Goal: Answer question/provide support

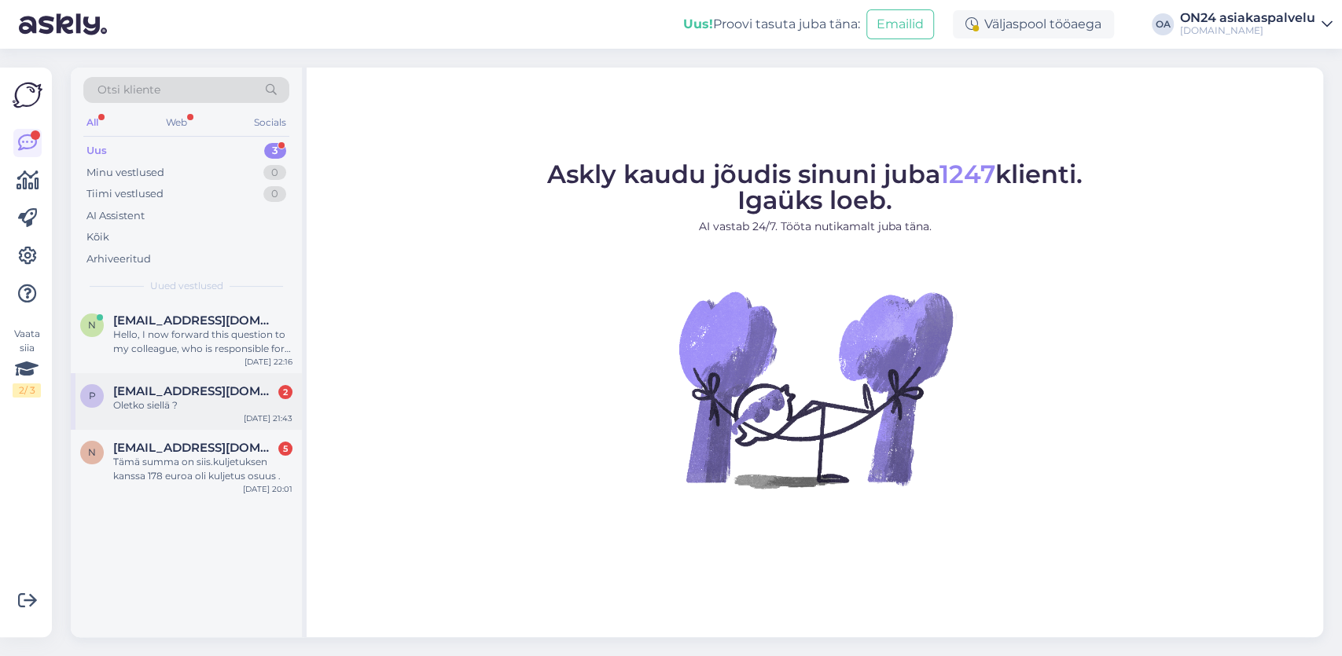
click at [150, 403] on div "Oletko siellä ?" at bounding box center [202, 405] width 179 height 14
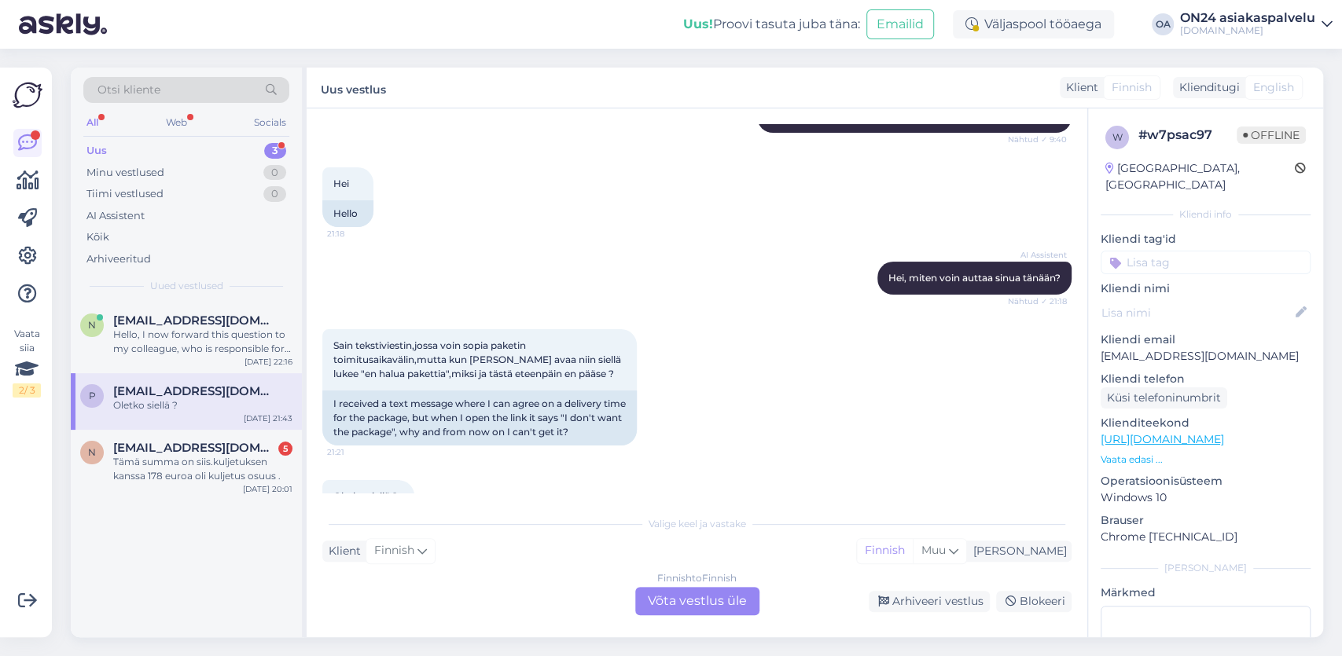
scroll to position [8356, 0]
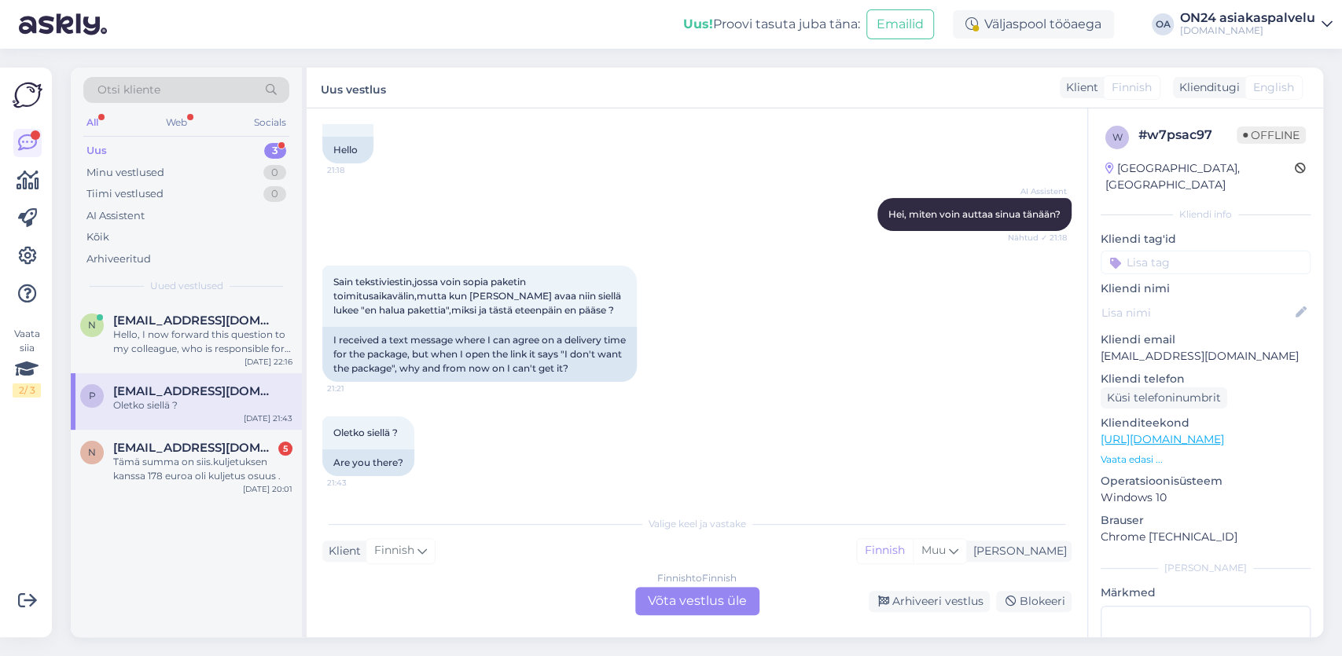
click at [680, 598] on div "Finnish to Finnish Võta vestlus üle" at bounding box center [697, 601] width 124 height 28
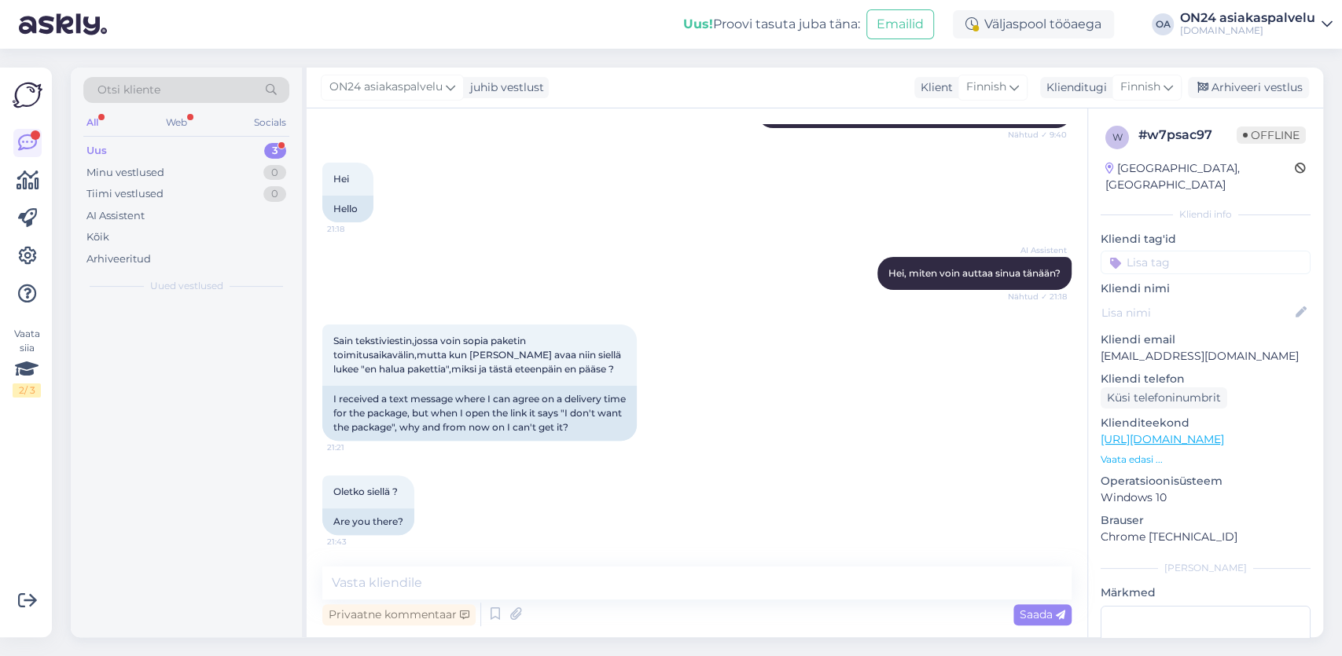
scroll to position [8297, 0]
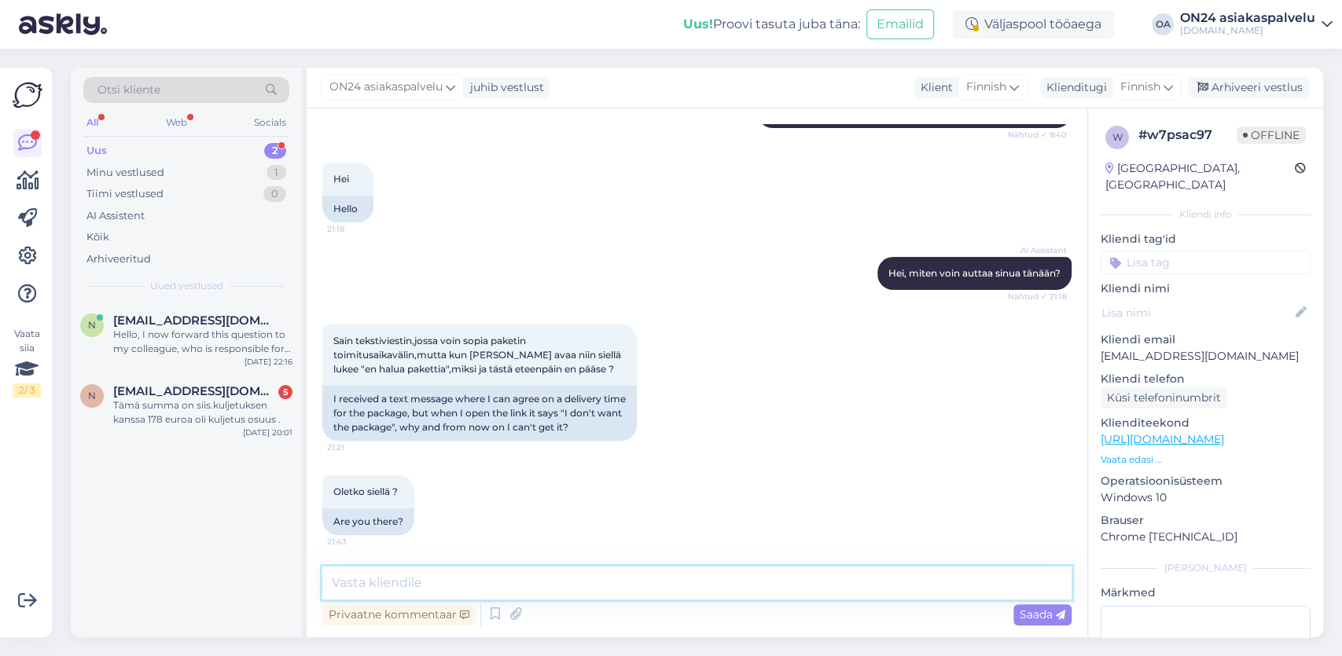
click at [400, 576] on textarea at bounding box center [696, 583] width 749 height 33
paste textarea "[URL][DOMAIN_NAME]"
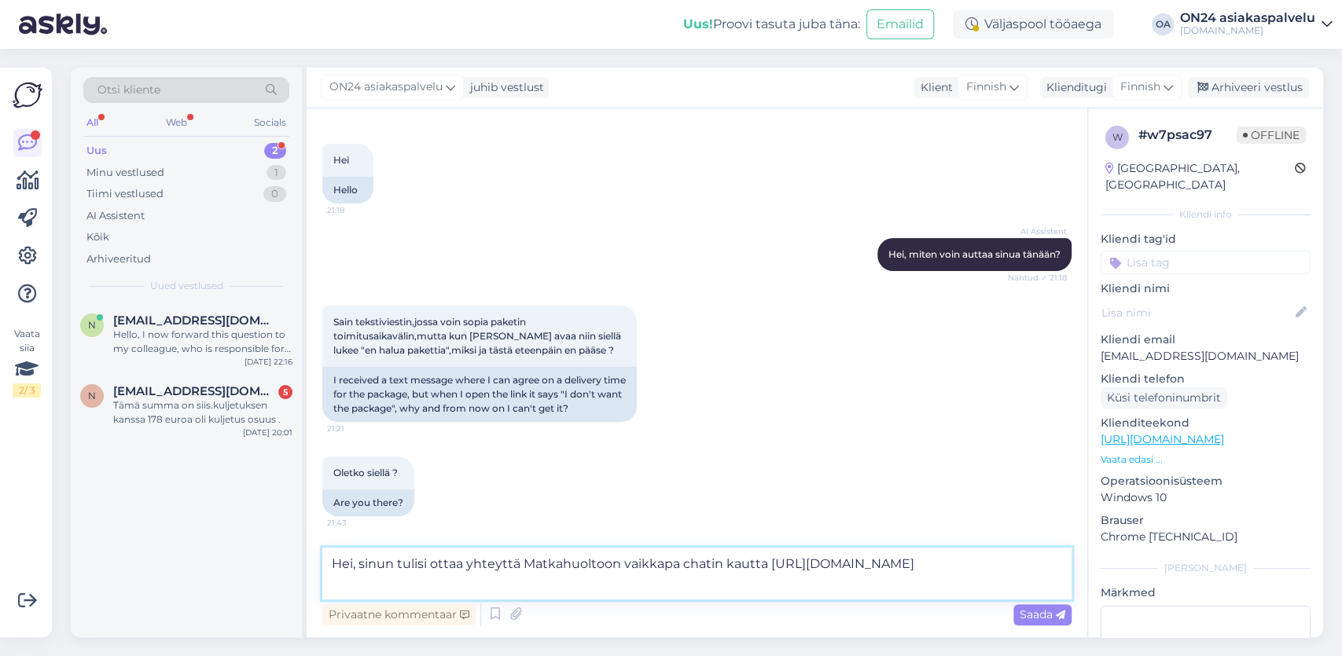
click at [424, 586] on textarea "Hei, sinun tulisi ottaa yhteyttä Matkahuoltoon vaikkapa chatin kautta [URL][DOM…" at bounding box center [696, 574] width 749 height 52
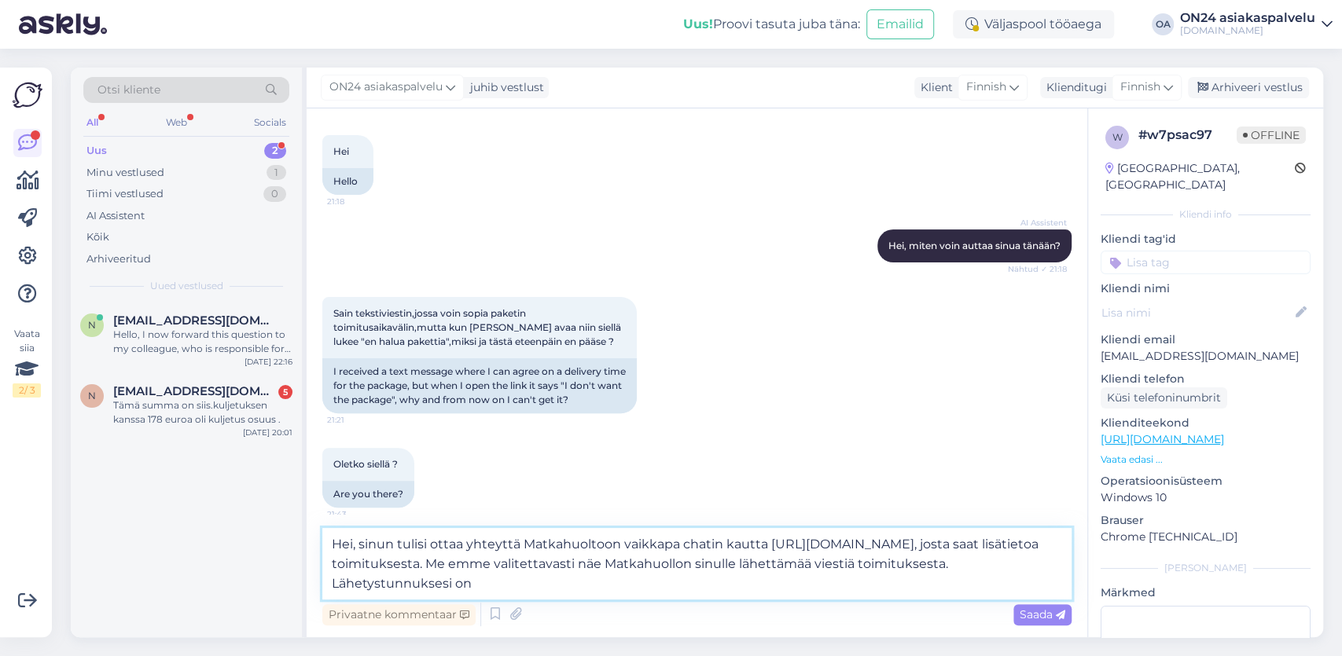
paste textarea "MH710998333FI"
type textarea "Hei, sinun tulisi ottaa yhteyttä Matkahuoltoon vaikkapa chatin kautta [URL][DOM…"
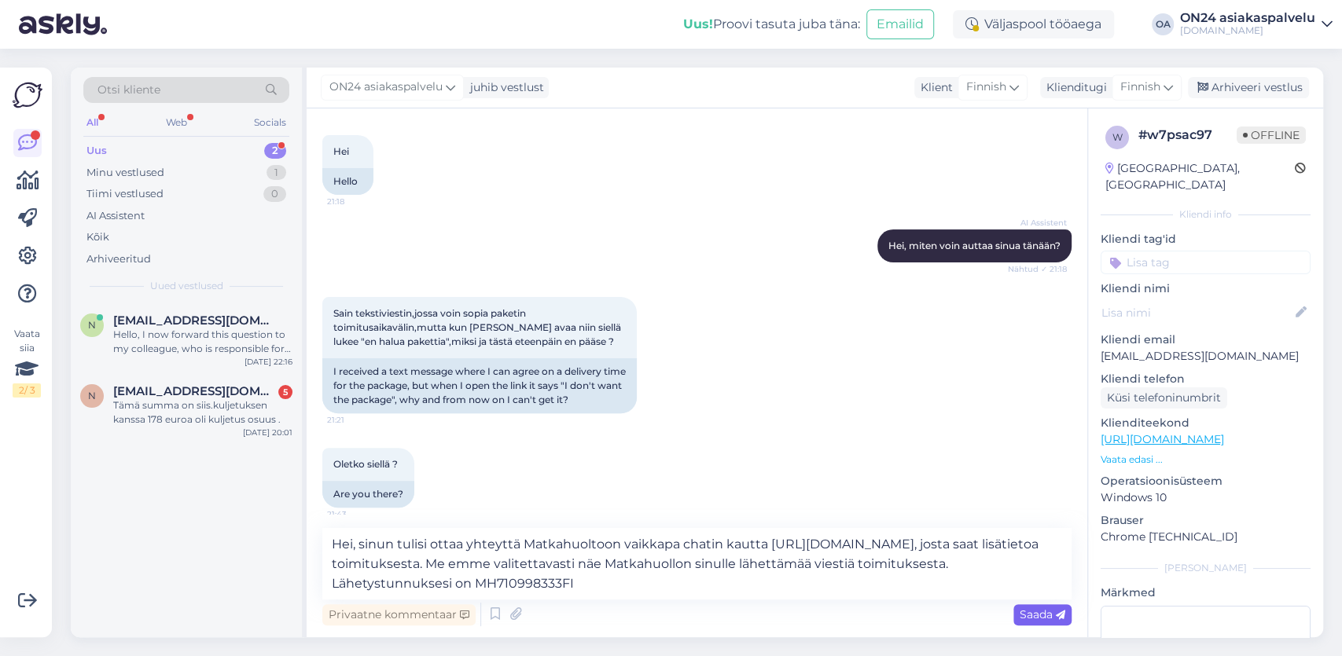
click at [1040, 609] on span "Saada" at bounding box center [1042, 615] width 46 height 14
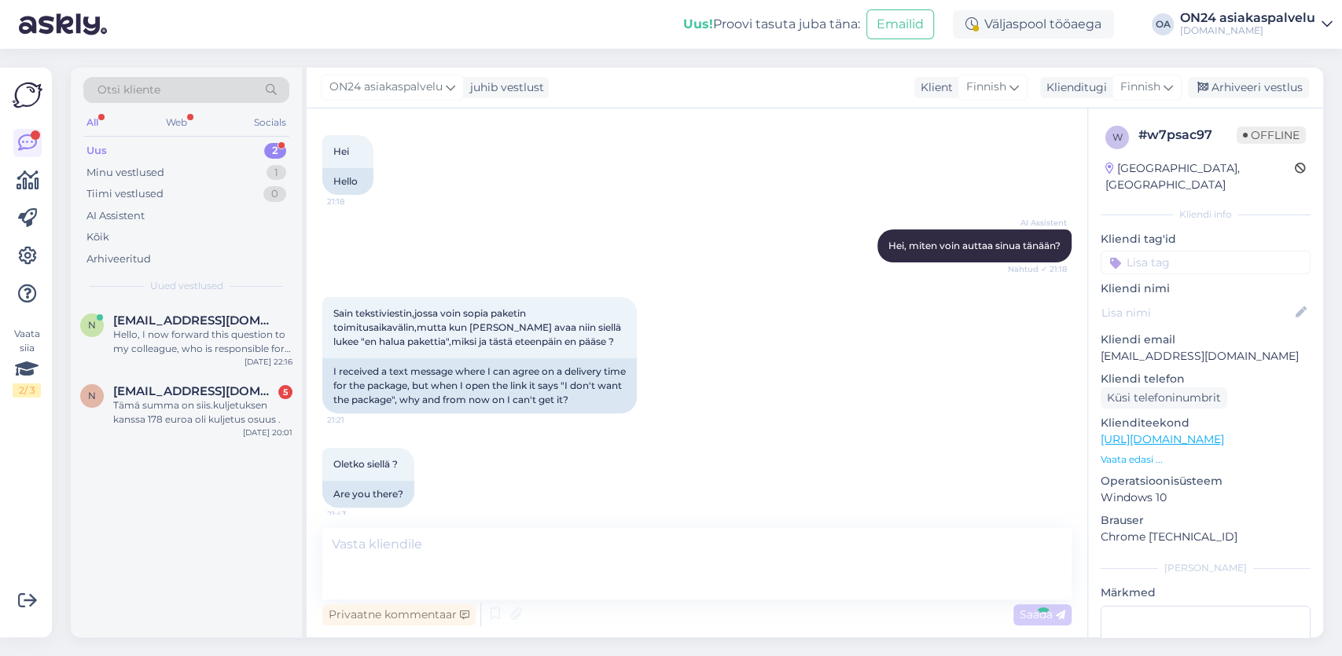
scroll to position [8454, 0]
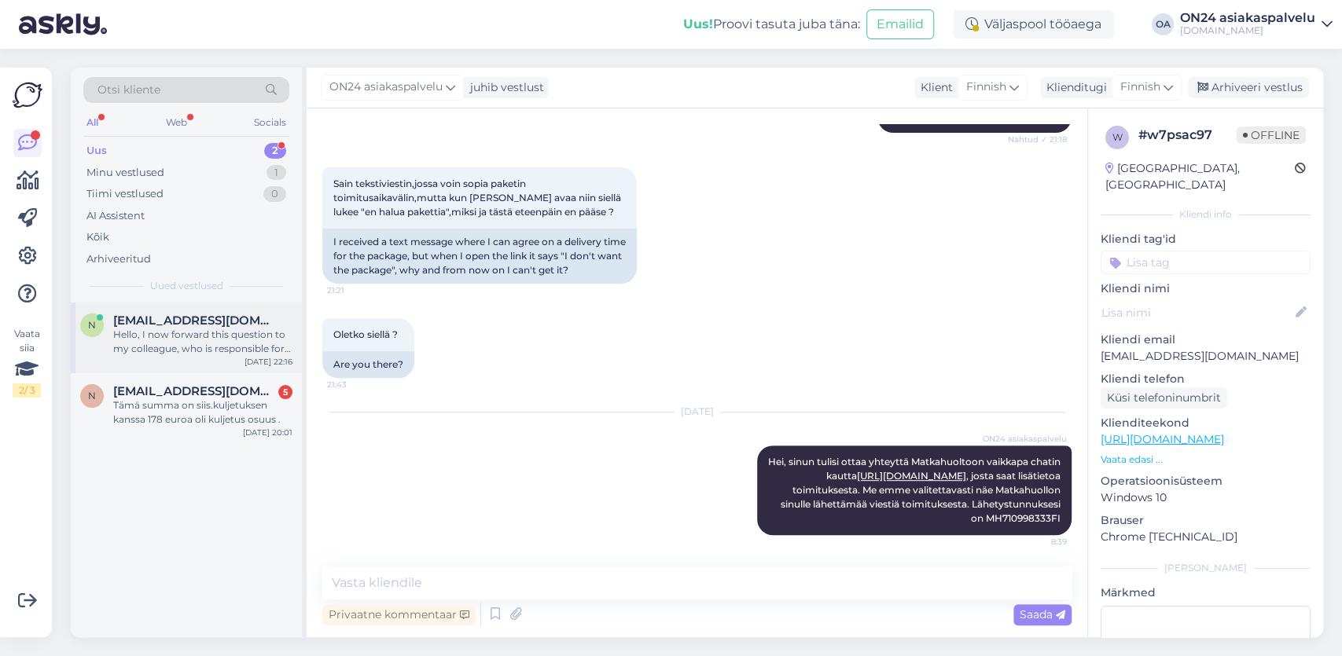
click at [161, 339] on div "Hello, I now forward this question to my colleague, who is responsible for this…" at bounding box center [202, 342] width 179 height 28
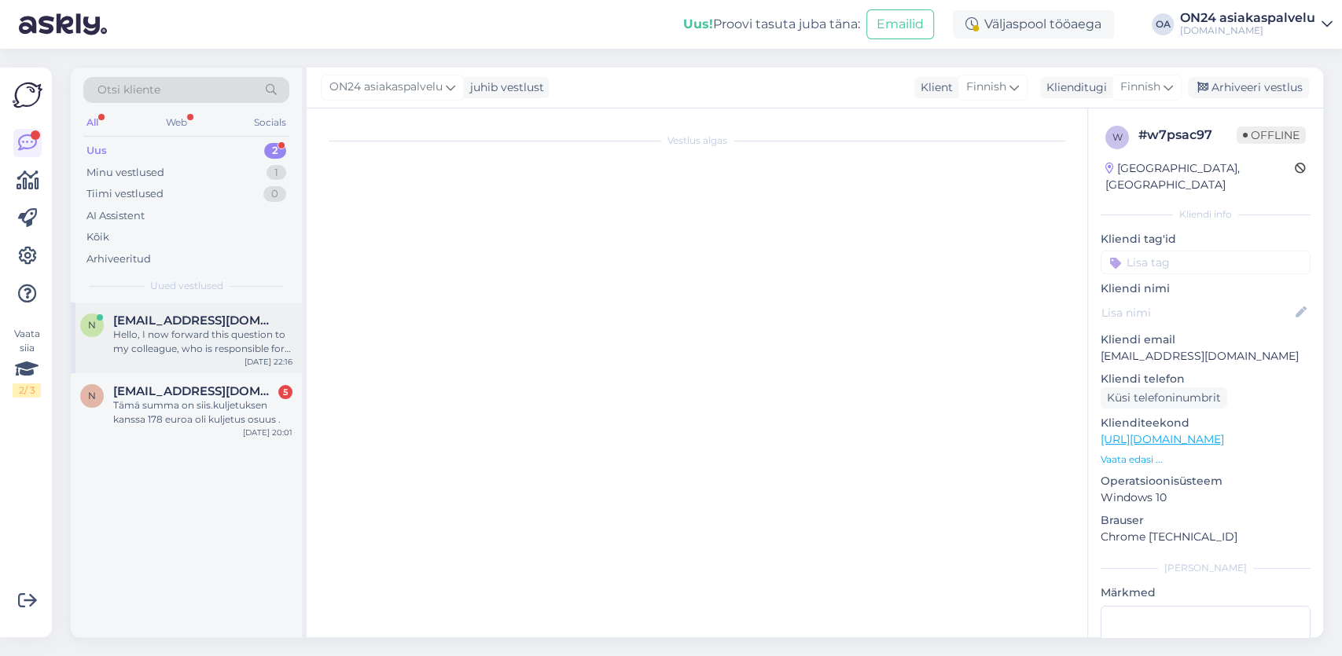
scroll to position [0, 0]
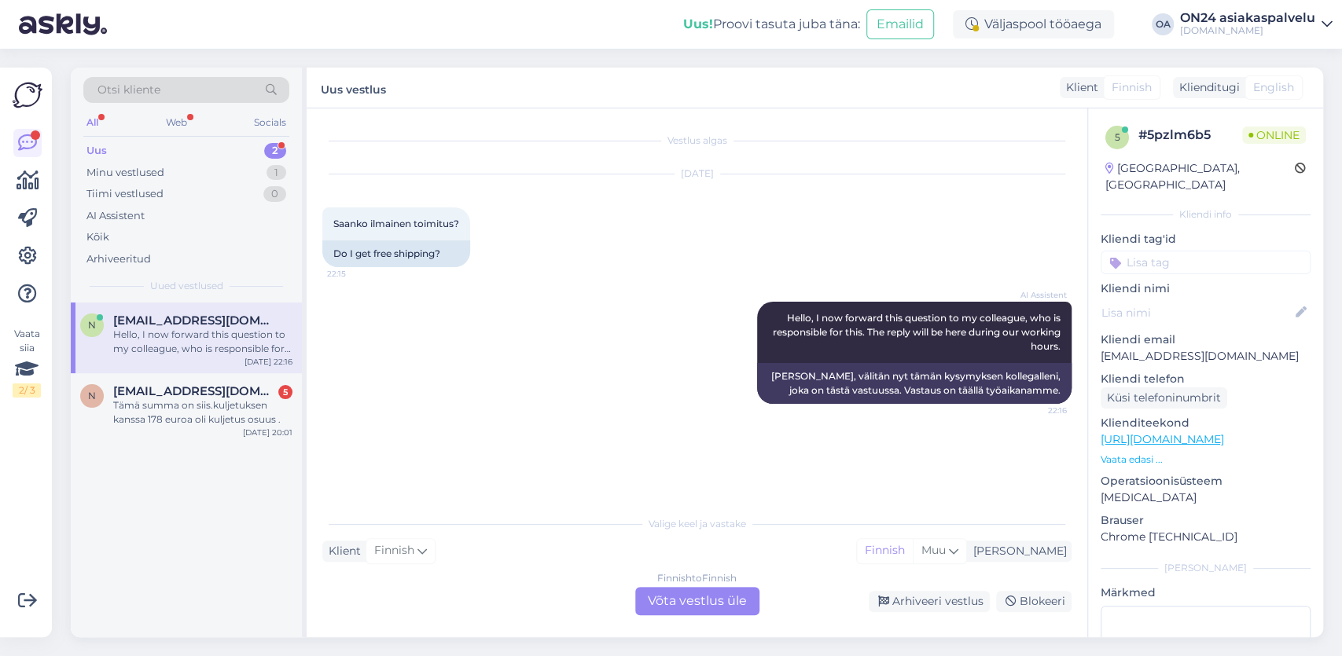
click at [694, 603] on div "Finnish to Finnish Võta vestlus üle" at bounding box center [697, 601] width 124 height 28
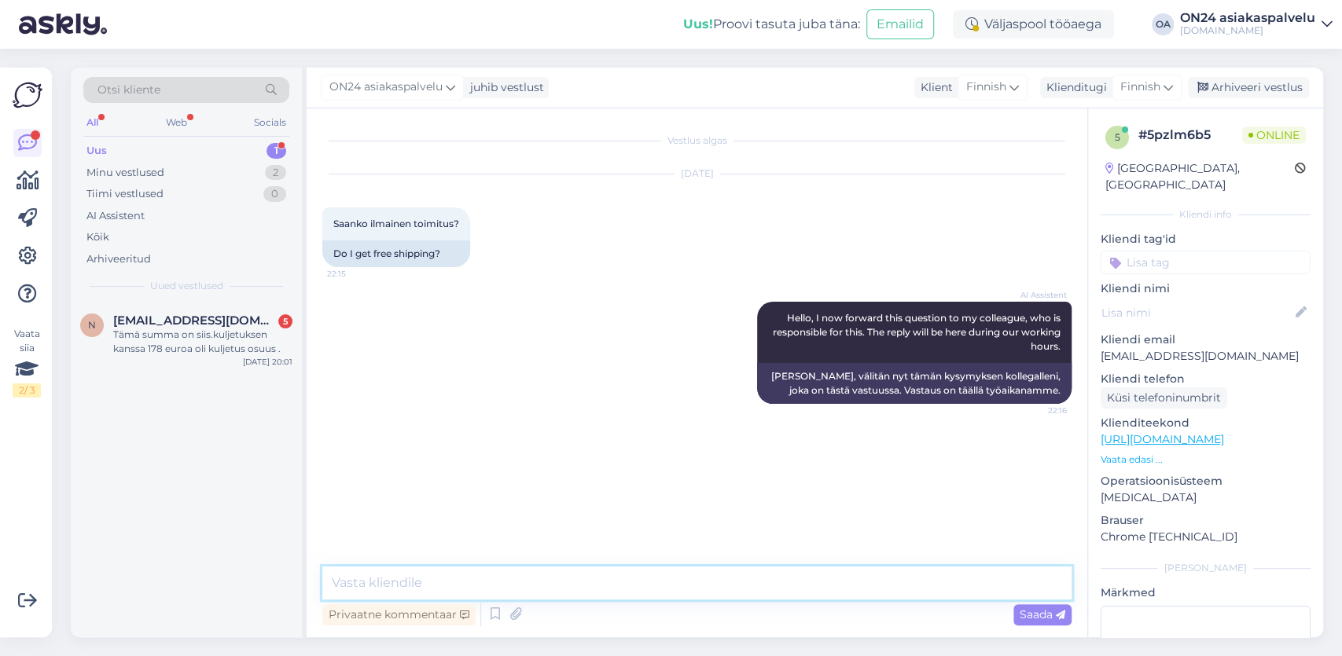
click at [329, 581] on textarea at bounding box center [696, 583] width 749 height 33
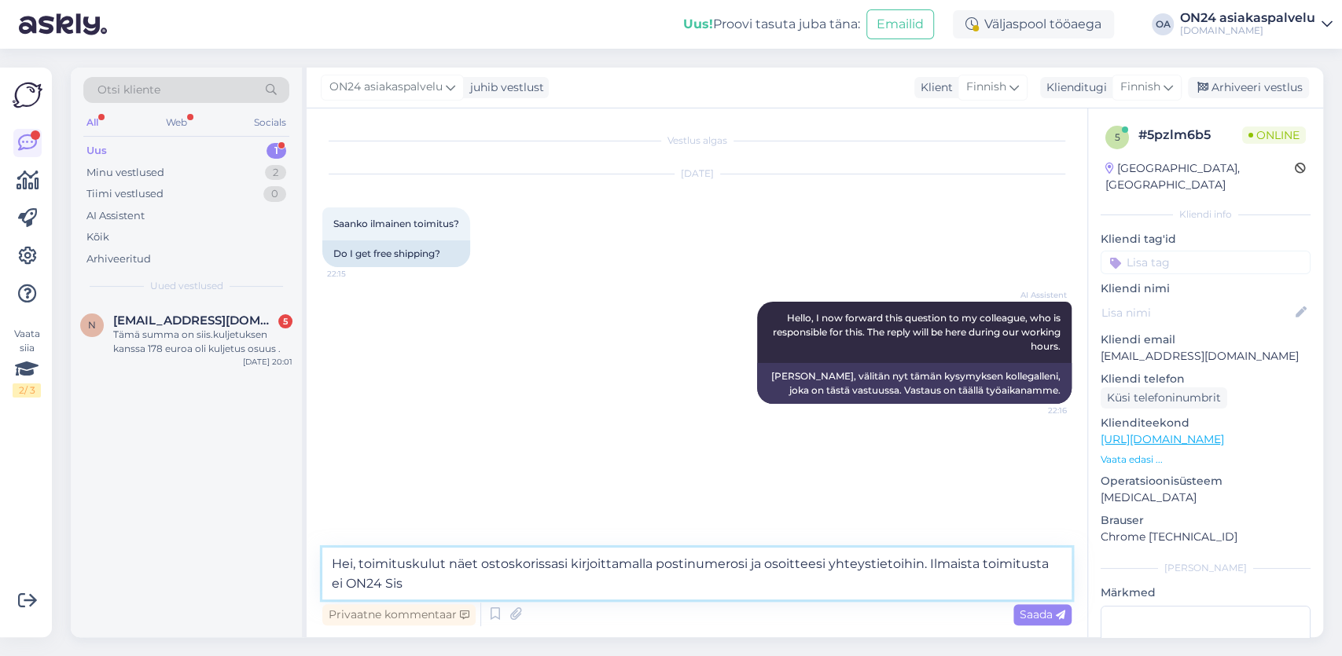
drag, startPoint x: 926, startPoint y: 565, endPoint x: 934, endPoint y: 578, distance: 14.8
click at [934, 578] on textarea "Hei, toimituskulut näet ostoskorissasi kirjoittamalla postinumerosi ja osoittee…" at bounding box center [696, 574] width 749 height 52
type textarea "Hei, toimituskulut näet ostoskorissasi kirjoittamalla postinumerosi ja osoittee…"
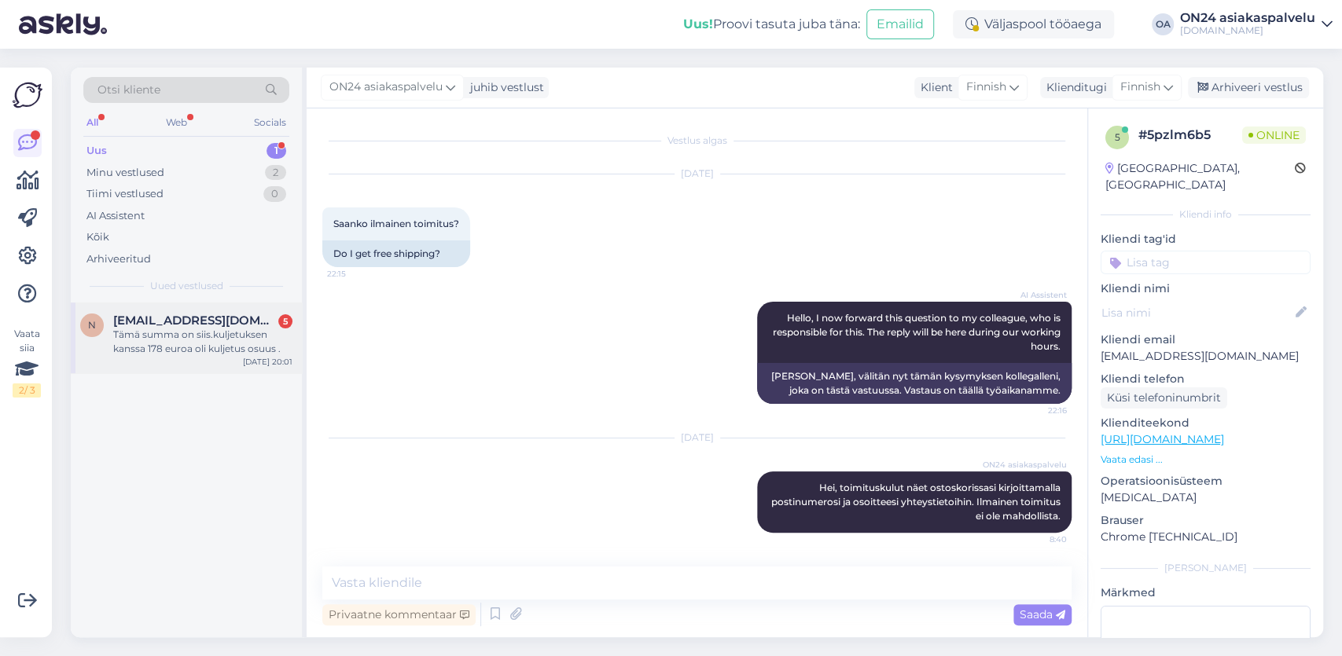
click at [171, 336] on div "Tämä summa on siis.kuljetuksen kanssa 178 euroa oli kuljetus osuus ." at bounding box center [202, 342] width 179 height 28
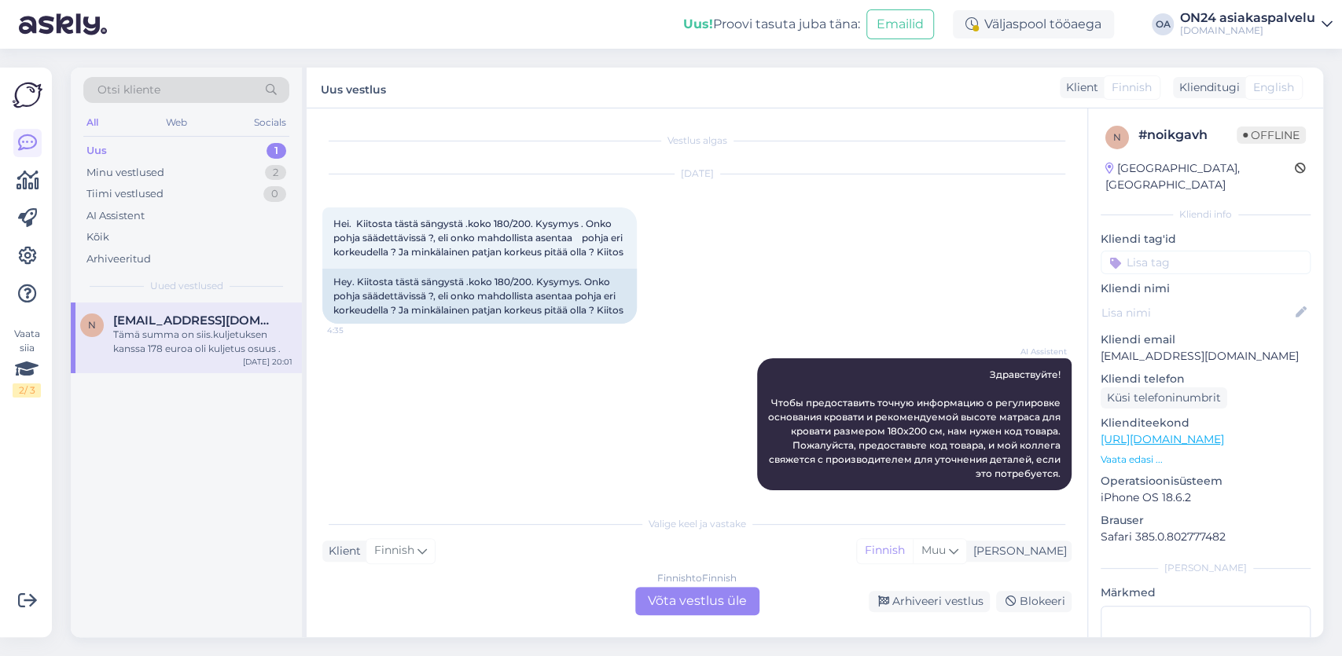
scroll to position [6503, 0]
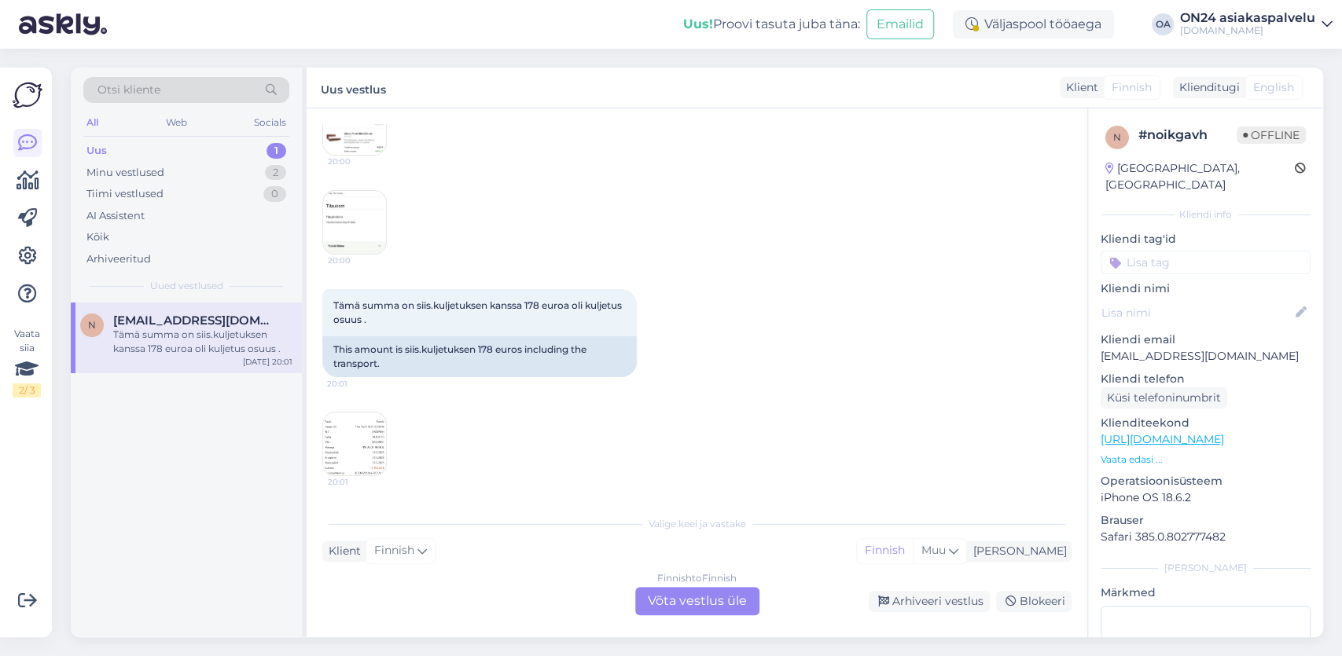
click at [348, 454] on img at bounding box center [354, 444] width 63 height 63
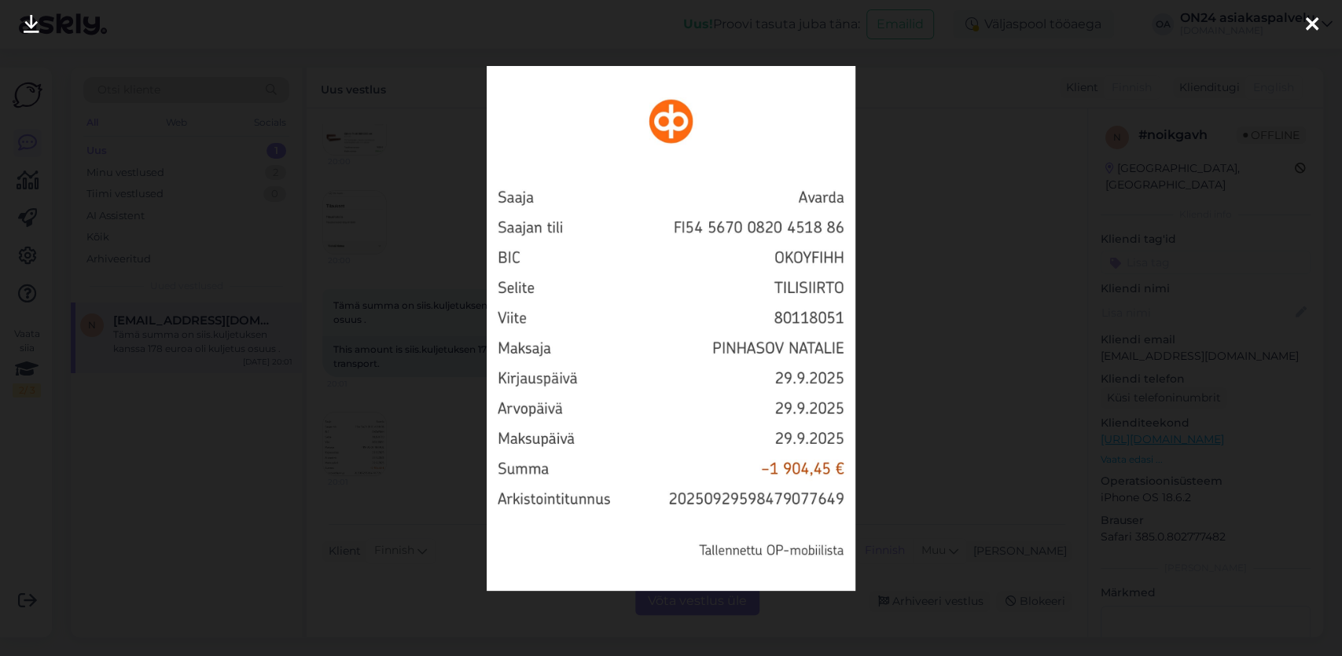
click at [1317, 31] on icon at bounding box center [1312, 25] width 13 height 20
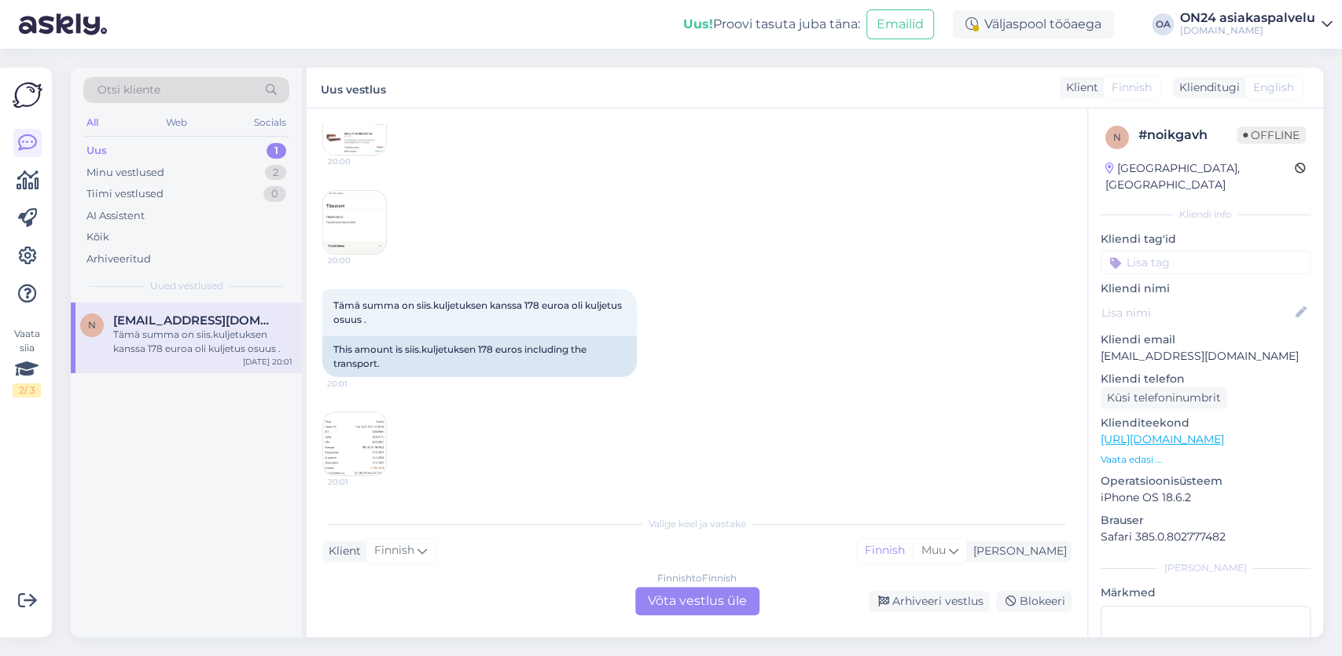
click at [358, 427] on img at bounding box center [354, 444] width 63 height 63
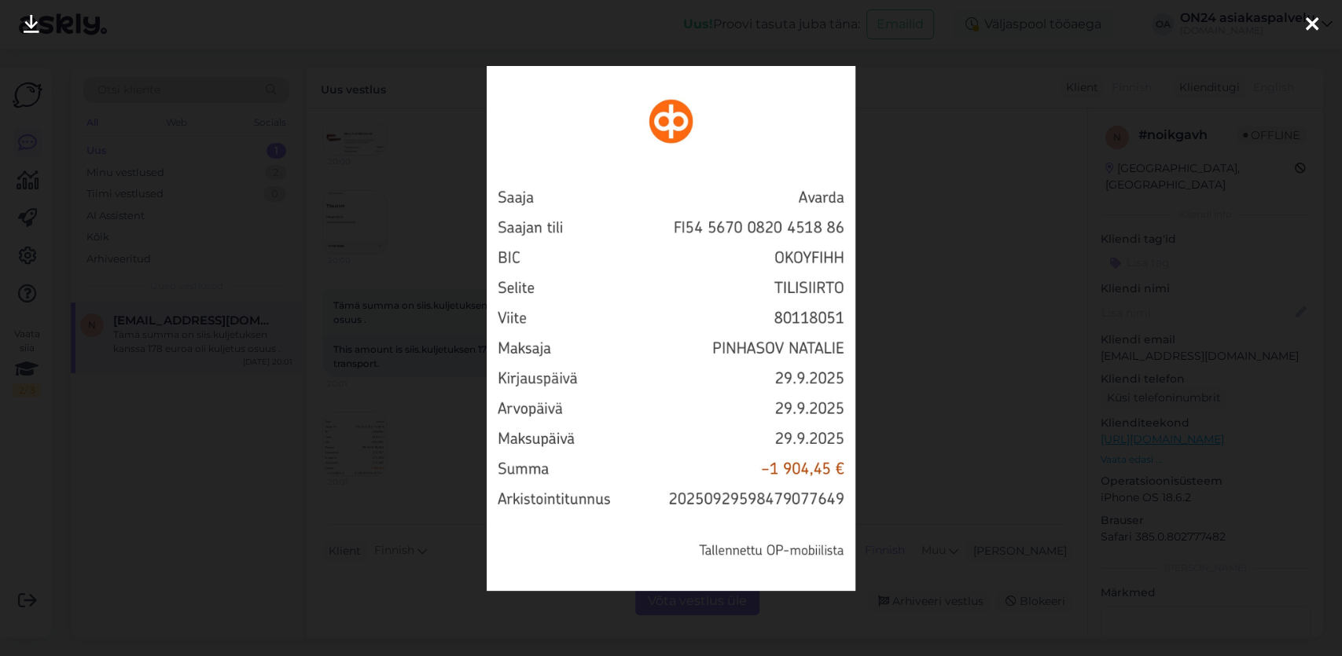
click at [1320, 21] on div at bounding box center [1311, 25] width 31 height 50
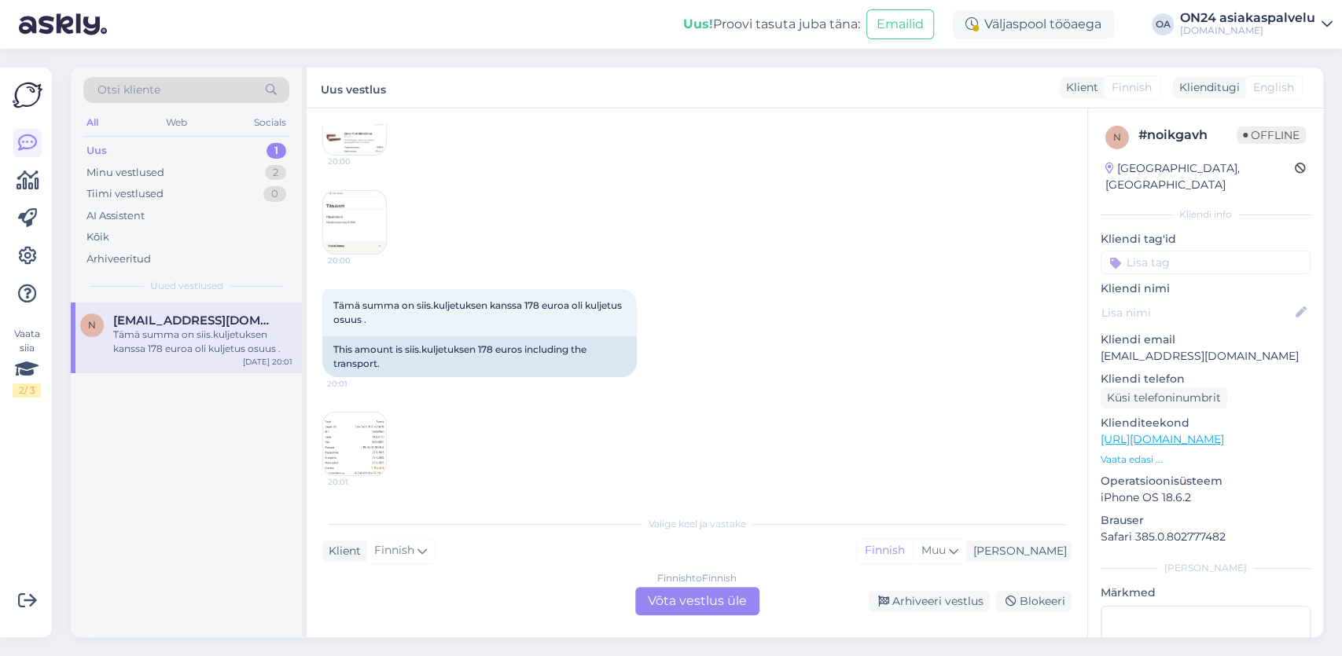
click at [689, 599] on div "Finnish to Finnish Võta vestlus üle" at bounding box center [697, 601] width 124 height 28
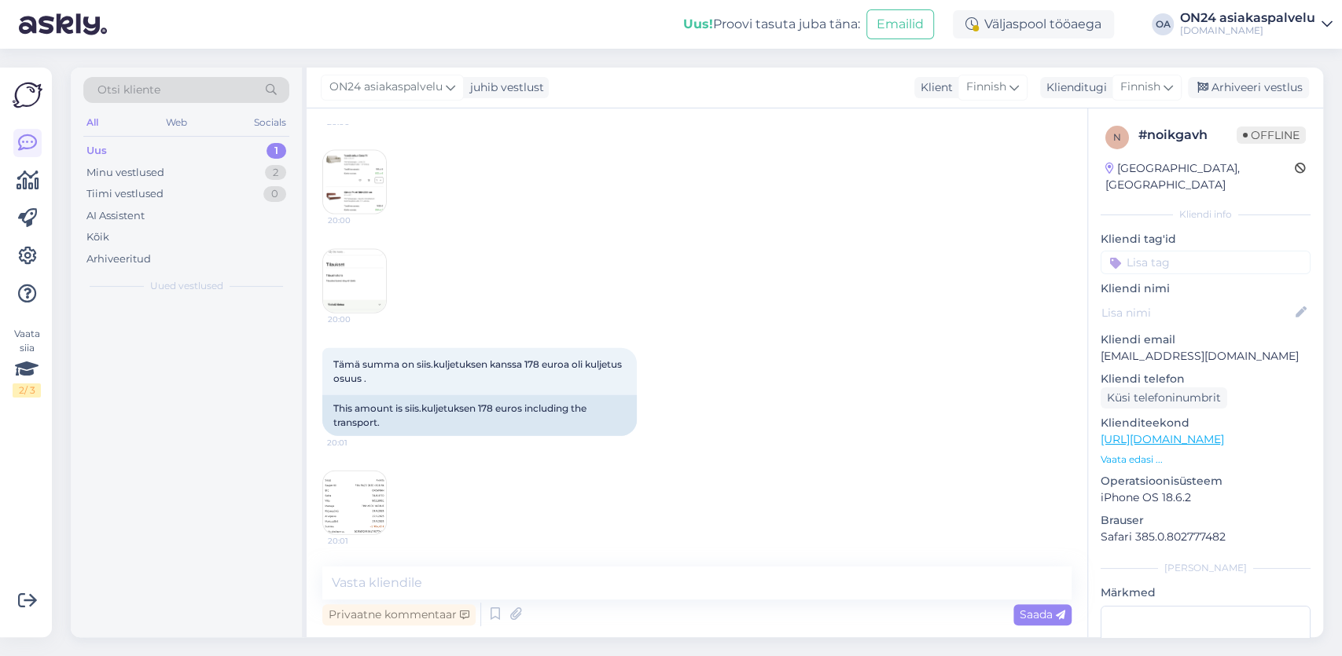
scroll to position [6459, 0]
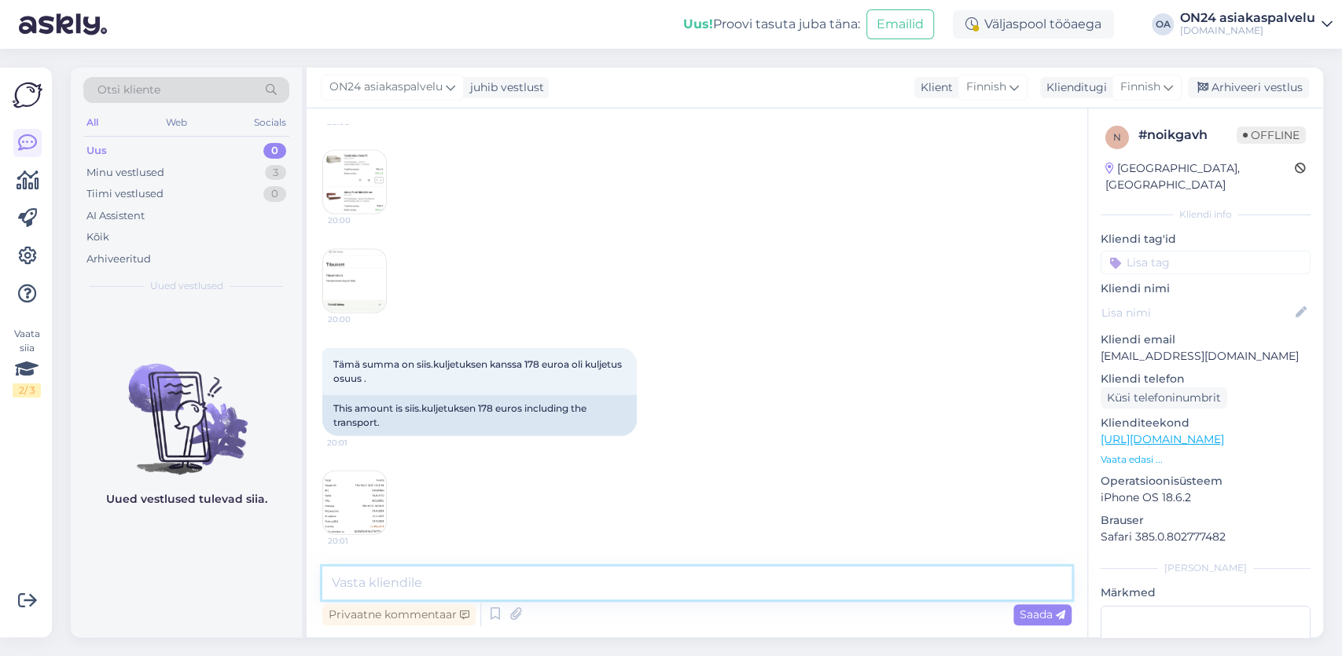
click at [364, 572] on textarea at bounding box center [696, 583] width 749 height 33
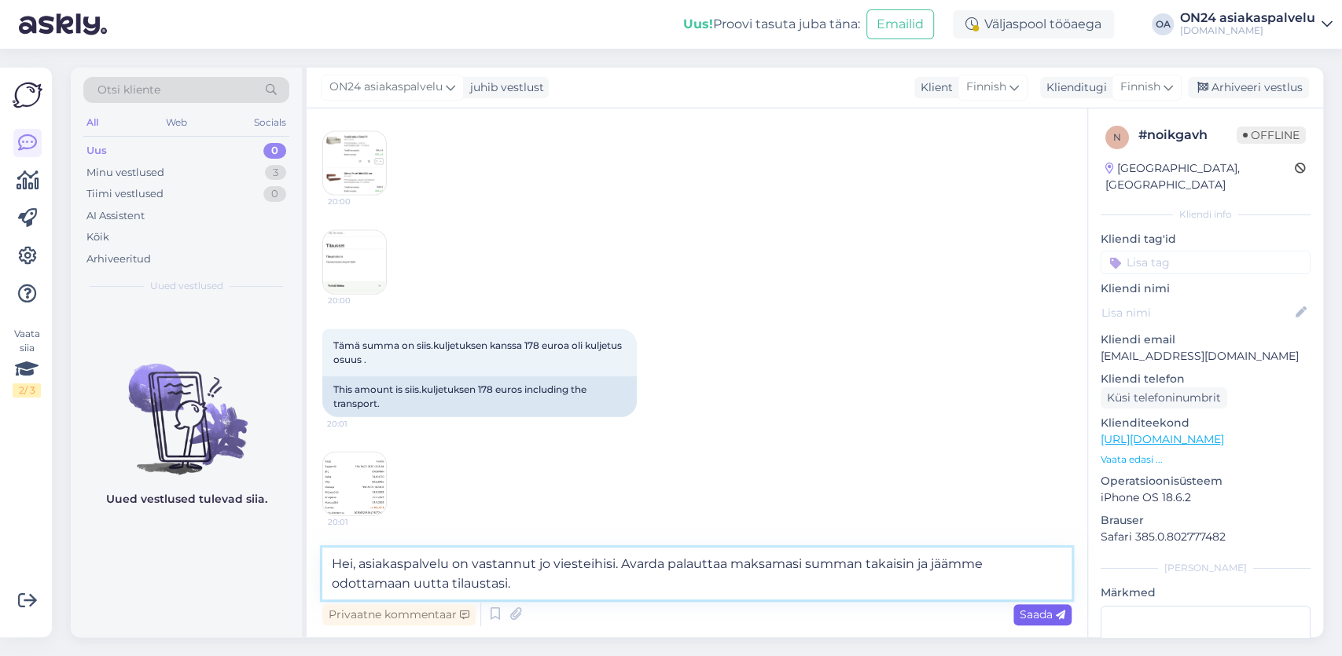
type textarea "Hei, asiakaspalvelu on vastannut jo viesteihisi. Avarda palauttaa maksamasi sum…"
click at [1055, 612] on span "Saada" at bounding box center [1042, 615] width 46 height 14
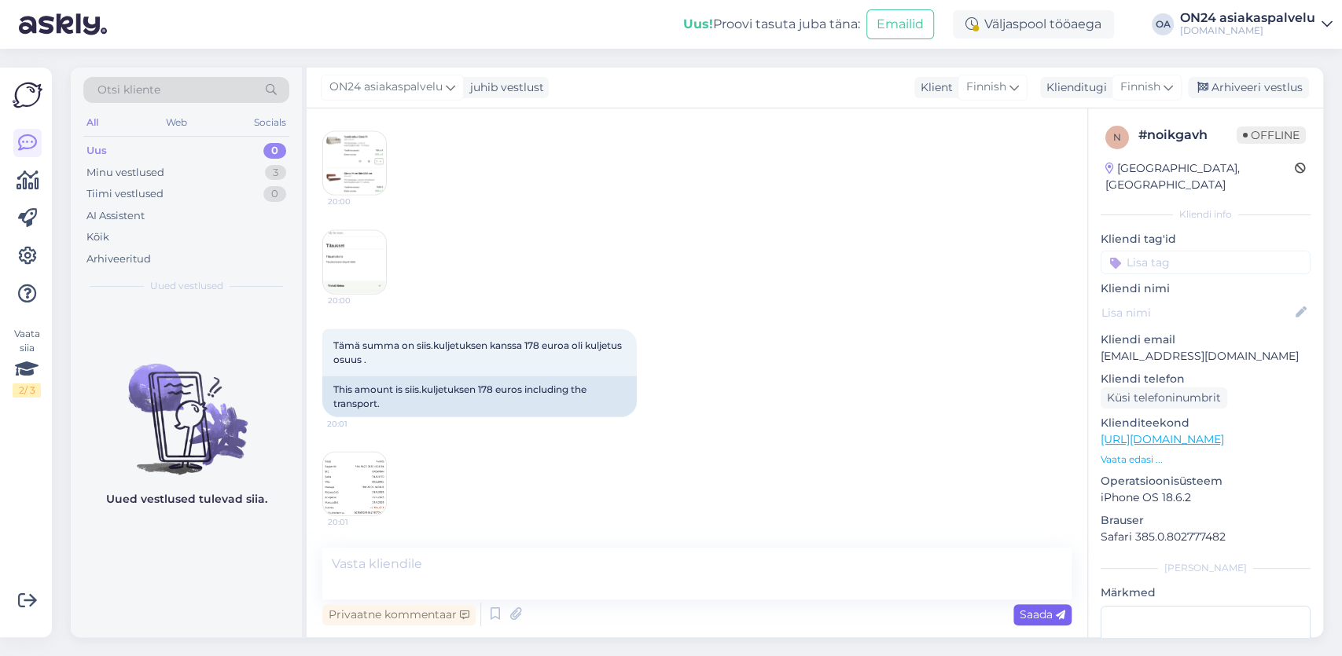
scroll to position [6588, 0]
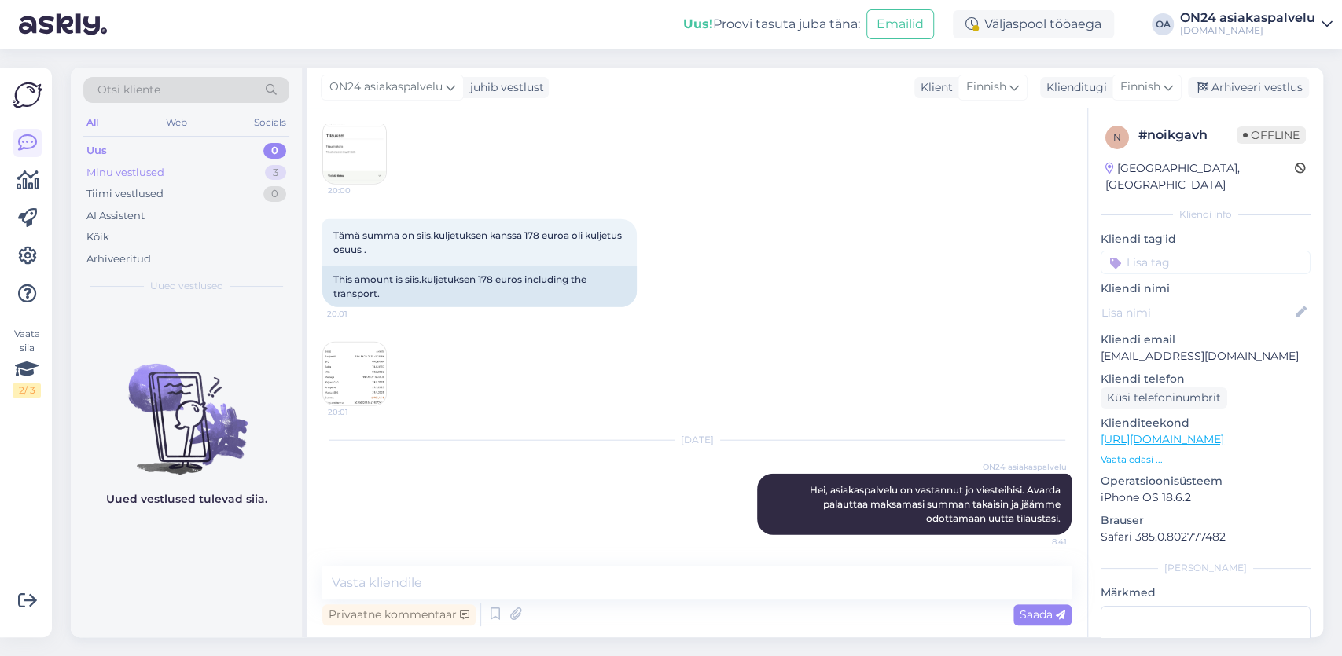
click at [153, 175] on div "Minu vestlused" at bounding box center [125, 173] width 78 height 16
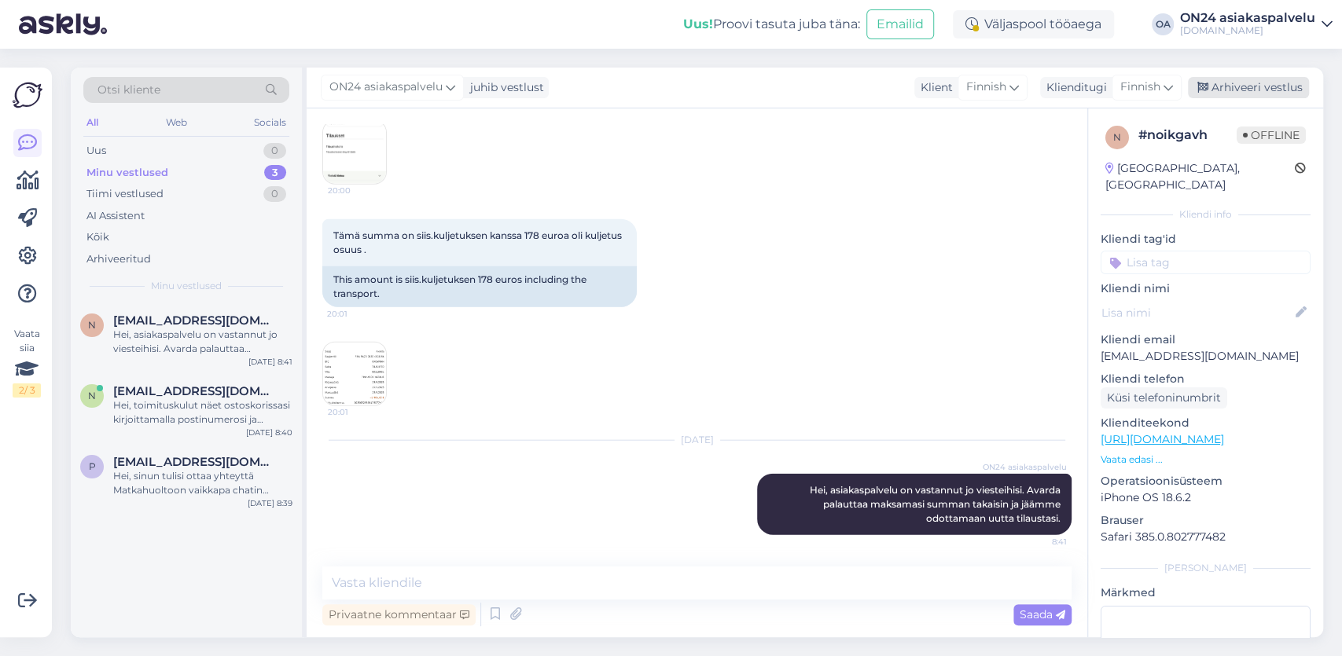
click at [1250, 94] on div "Arhiveeri vestlus" at bounding box center [1248, 87] width 121 height 21
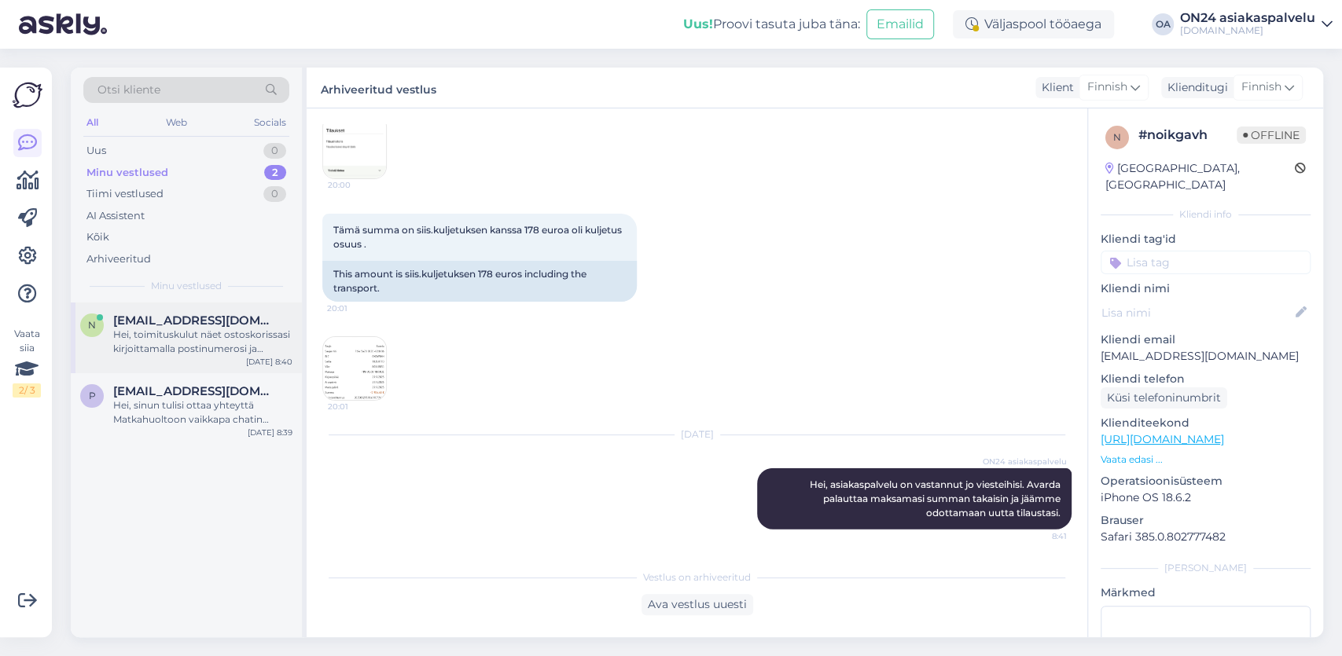
click at [189, 344] on div "Hei, toimituskulut näet ostoskorissasi kirjoittamalla postinumerosi ja osoittee…" at bounding box center [202, 342] width 179 height 28
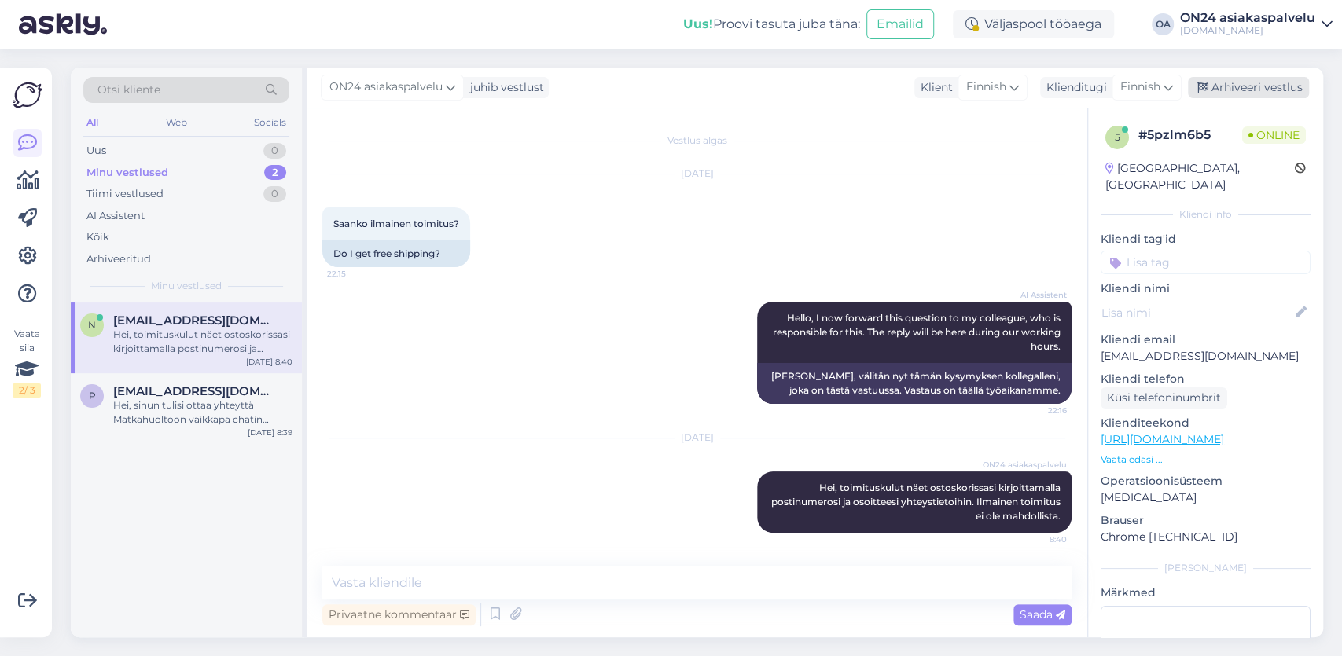
click at [1241, 91] on div "Arhiveeri vestlus" at bounding box center [1248, 87] width 121 height 21
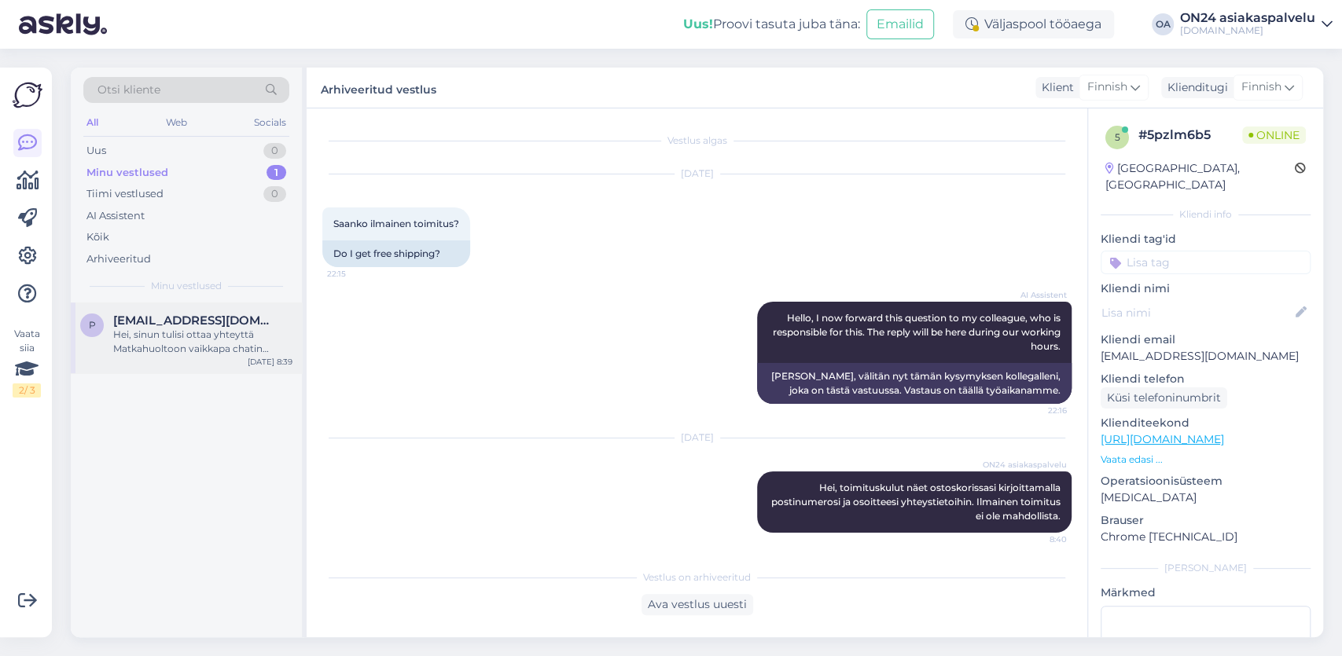
click at [193, 319] on span "[EMAIL_ADDRESS][DOMAIN_NAME]" at bounding box center [194, 321] width 163 height 14
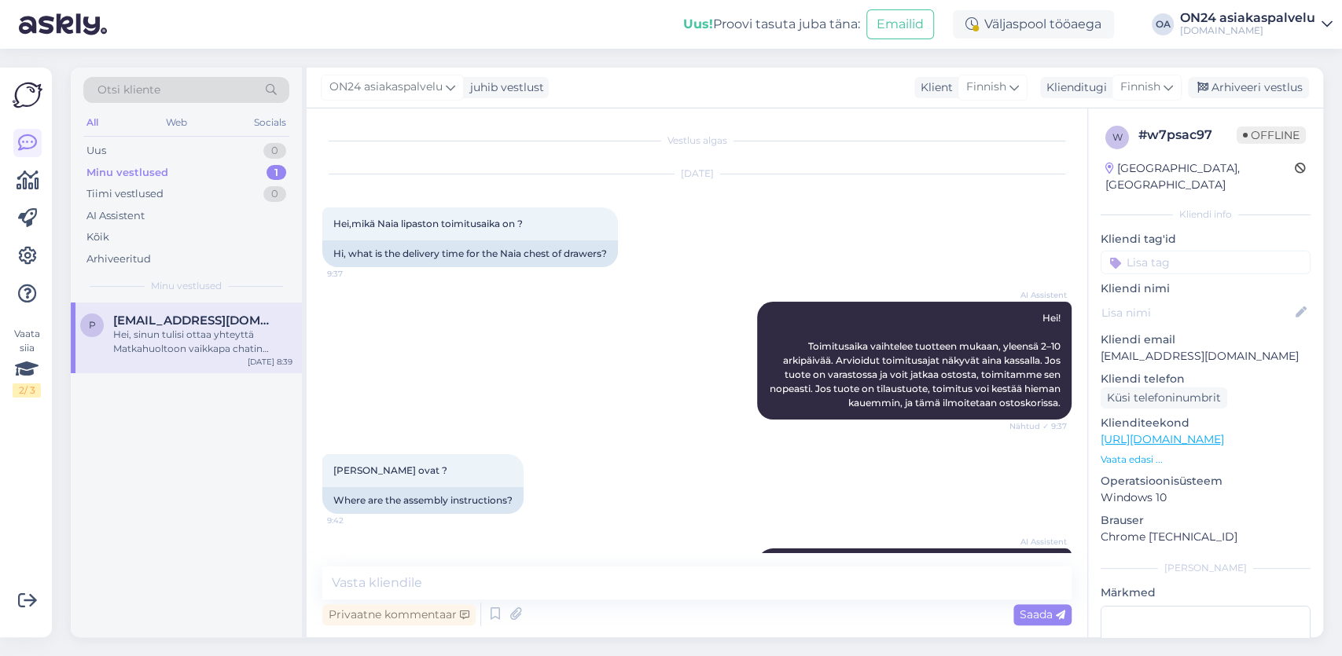
scroll to position [8454, 0]
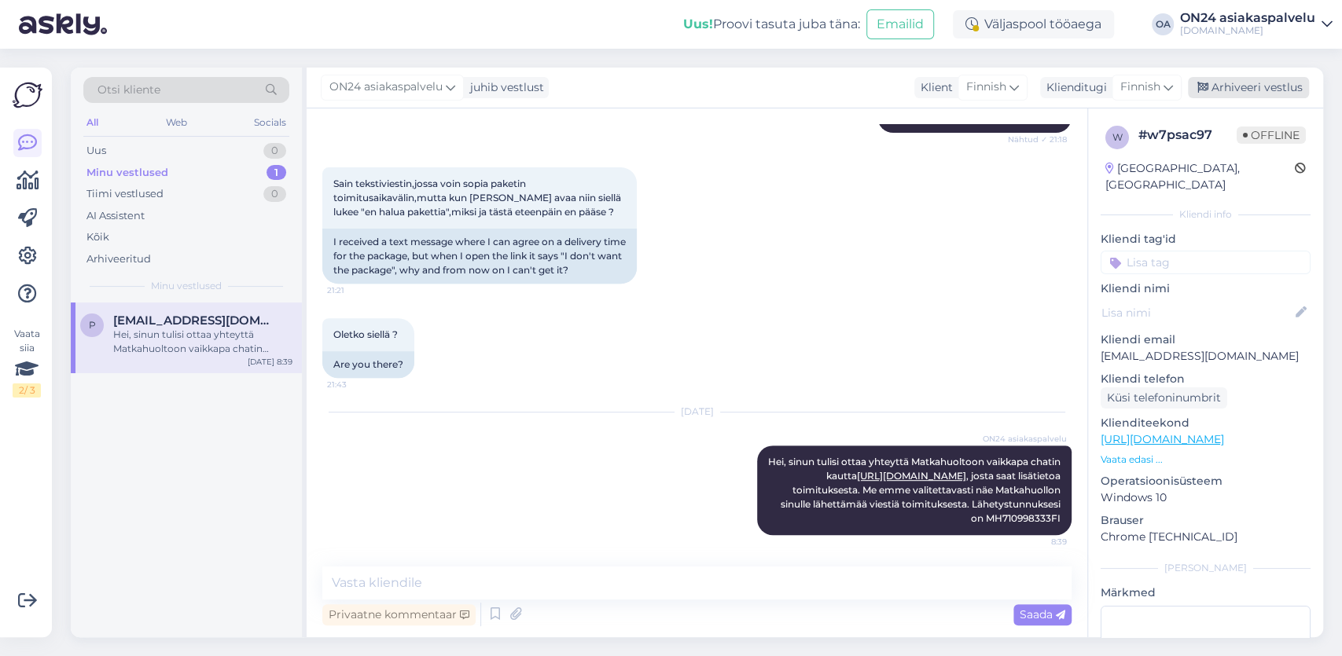
click at [1276, 86] on div "Arhiveeri vestlus" at bounding box center [1248, 87] width 121 height 21
